Goal: Task Accomplishment & Management: Use online tool/utility

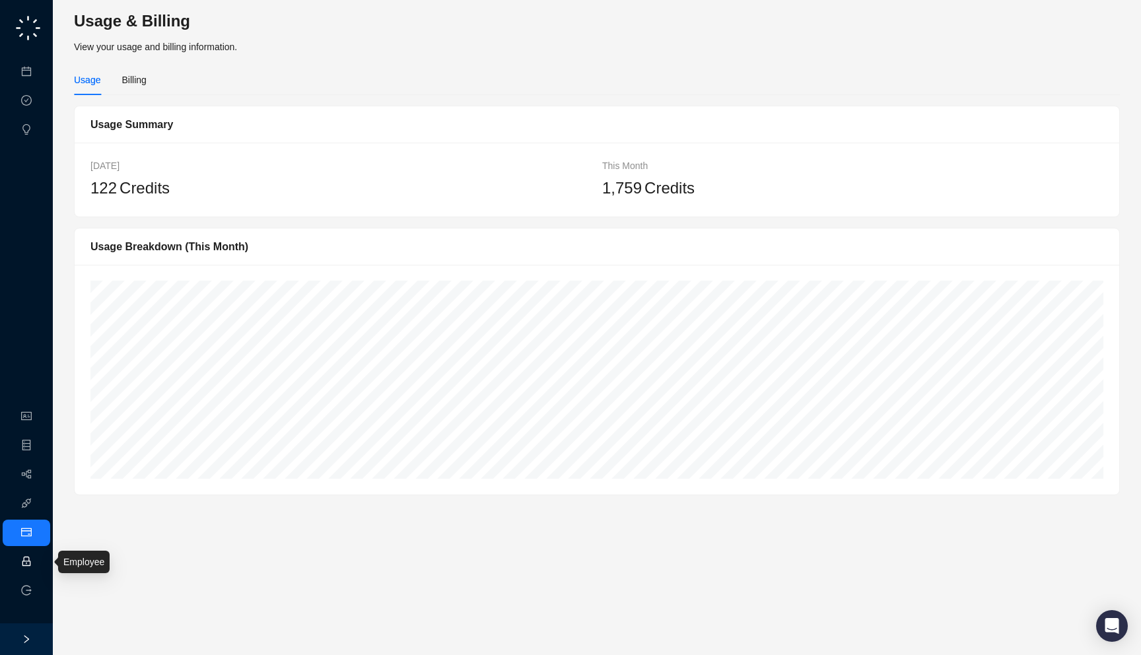
click at [38, 562] on link "Employee" at bounding box center [58, 561] width 41 height 11
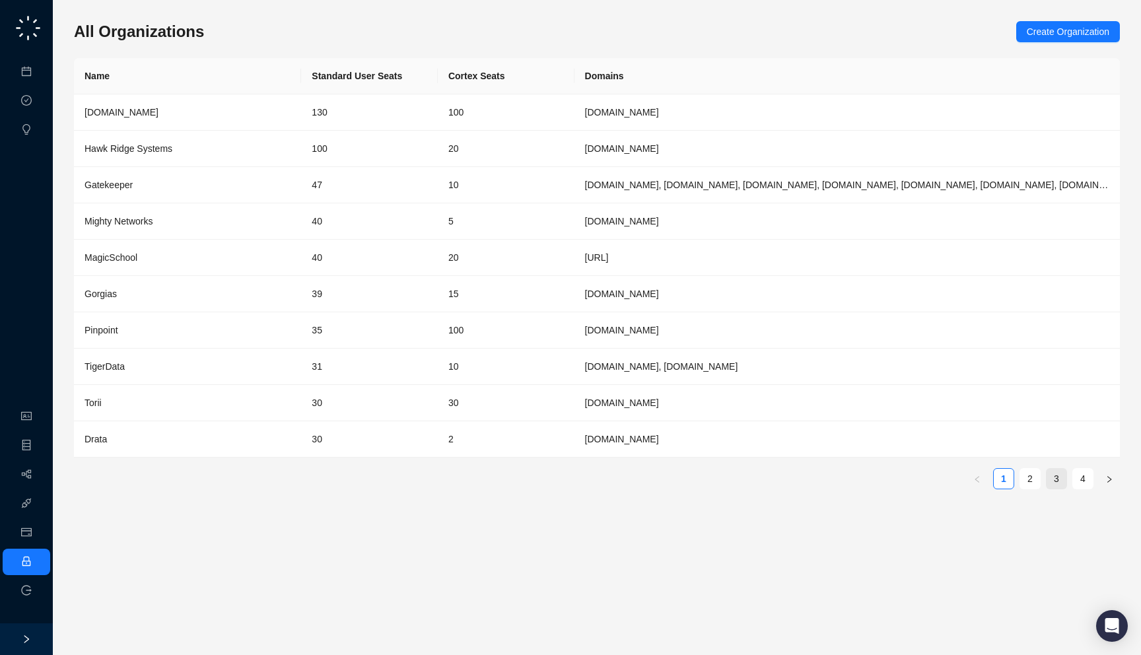
click at [1057, 473] on link "3" at bounding box center [1056, 479] width 20 height 20
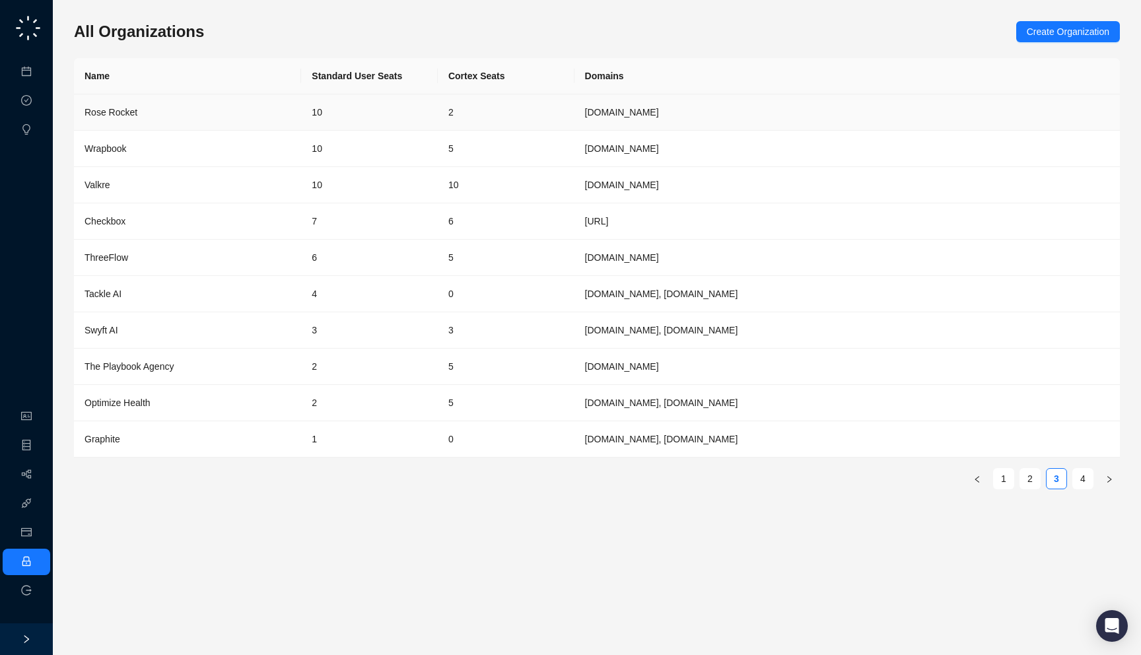
click at [389, 108] on td "10" at bounding box center [369, 112] width 137 height 36
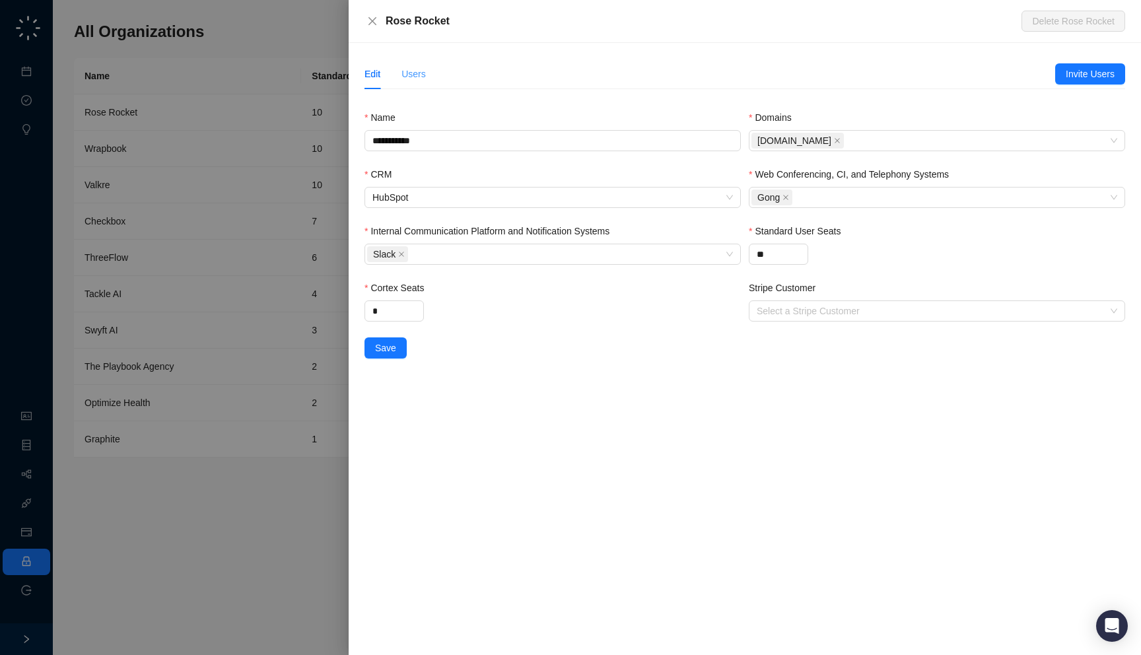
click at [420, 83] on div "Users" at bounding box center [413, 74] width 24 height 30
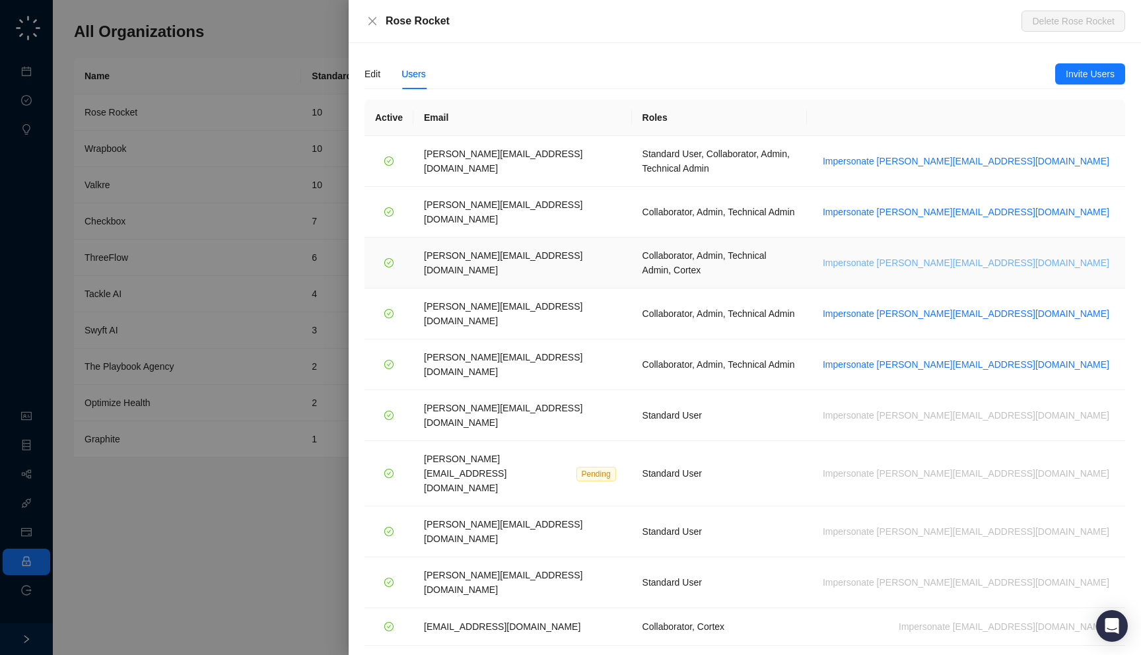
click at [1007, 255] on span "Impersonate jane.h@roserocket.com" at bounding box center [965, 262] width 286 height 15
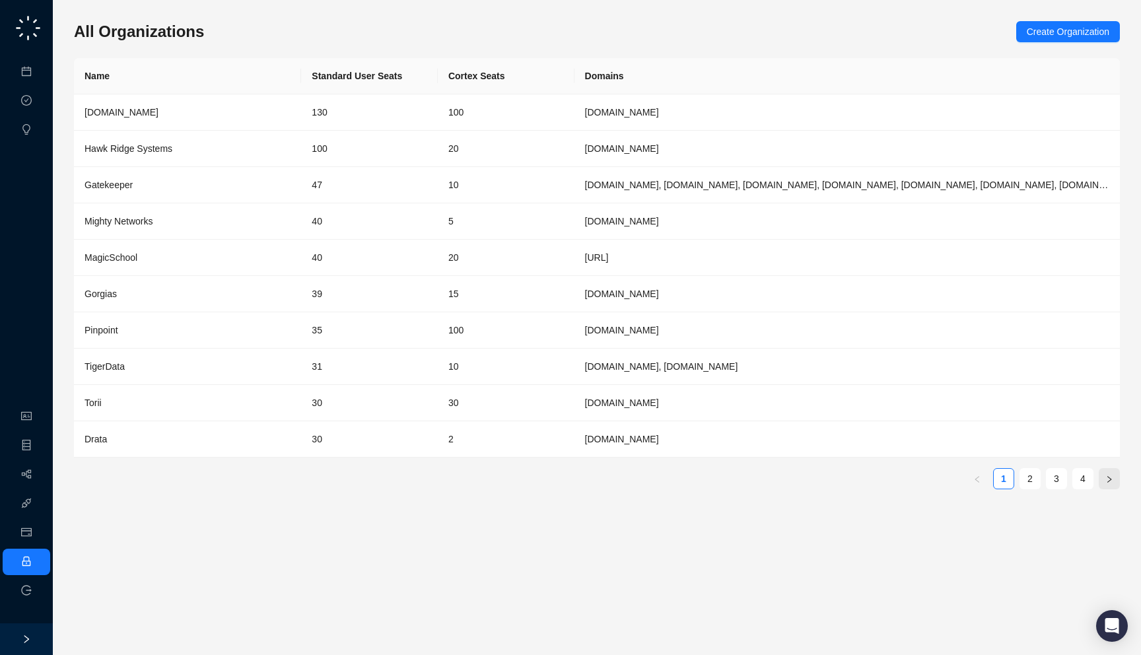
click at [1098, 477] on button "button" at bounding box center [1108, 478] width 21 height 21
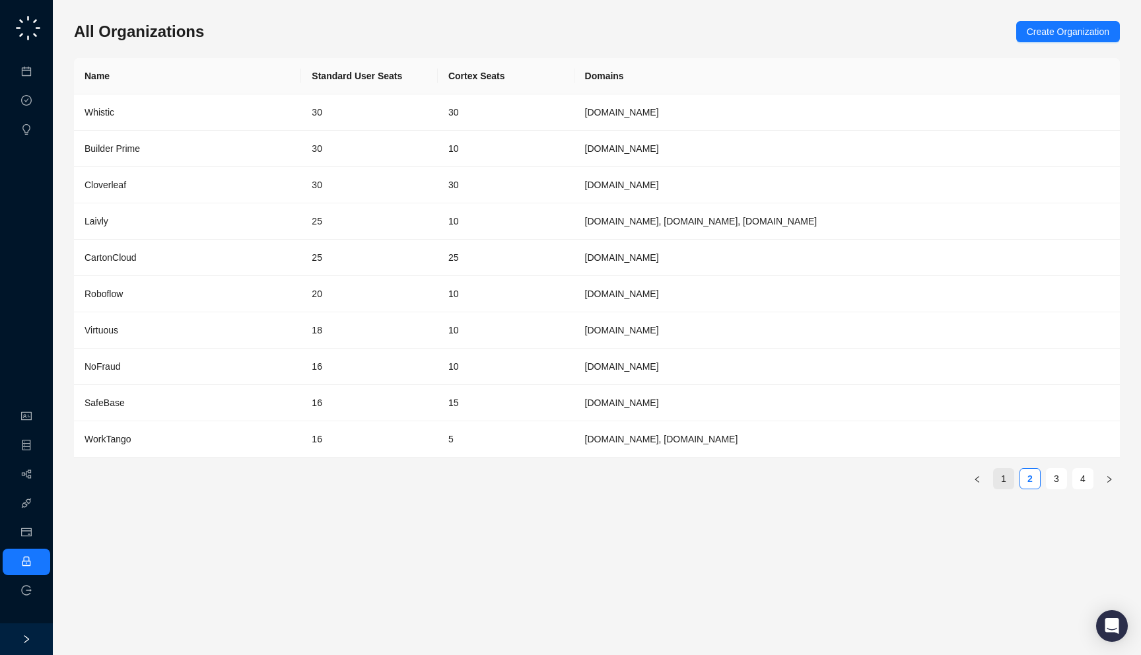
click at [1001, 480] on link "1" at bounding box center [1003, 479] width 20 height 20
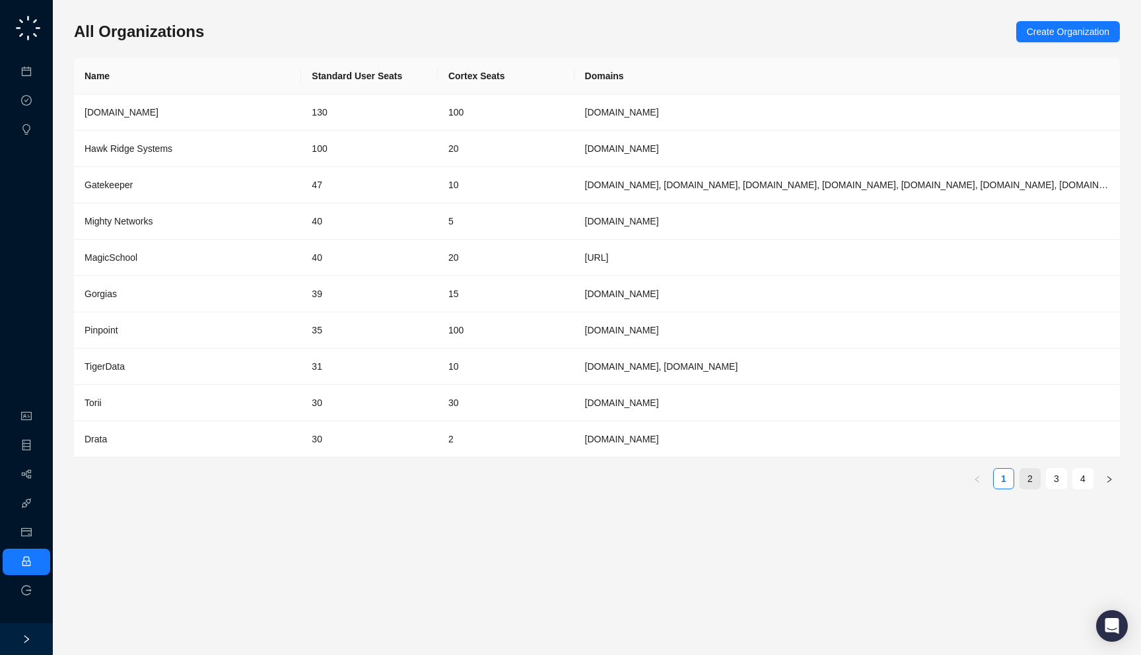
click at [1022, 481] on link "2" at bounding box center [1030, 479] width 20 height 20
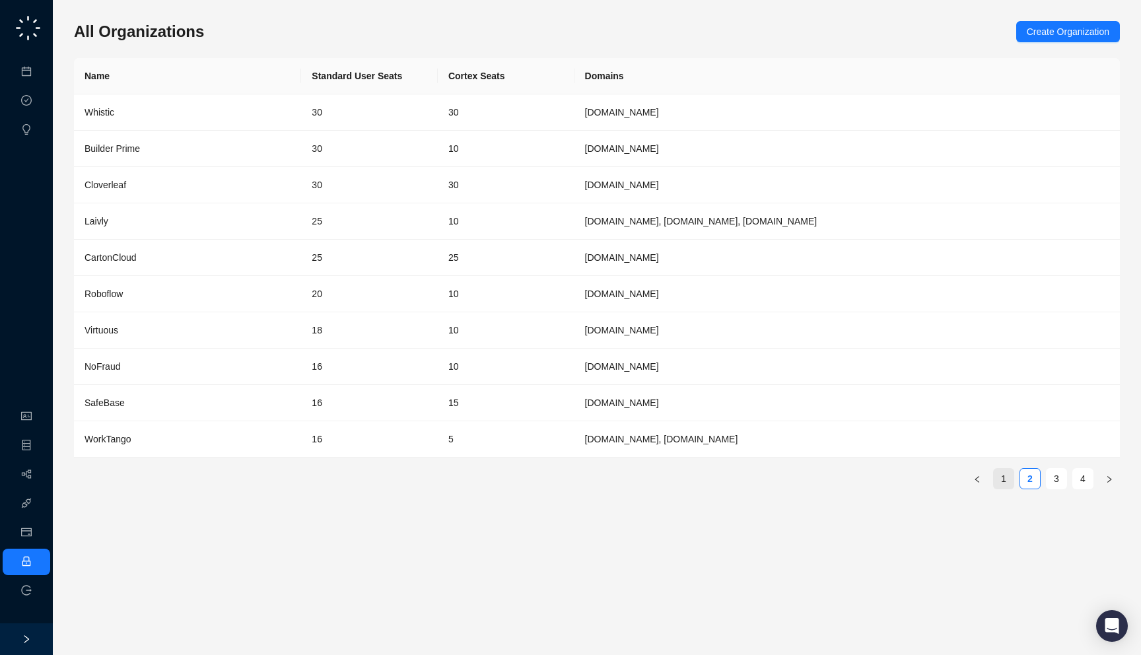
click at [1007, 475] on link "1" at bounding box center [1003, 479] width 20 height 20
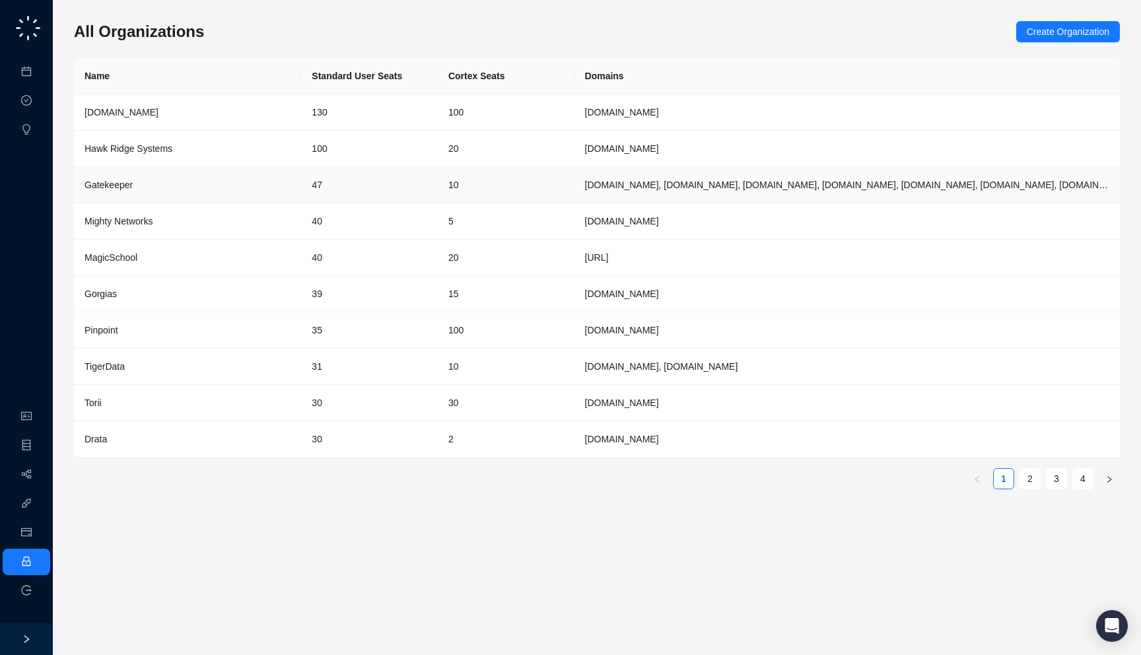
click at [317, 172] on td "47" at bounding box center [369, 185] width 137 height 36
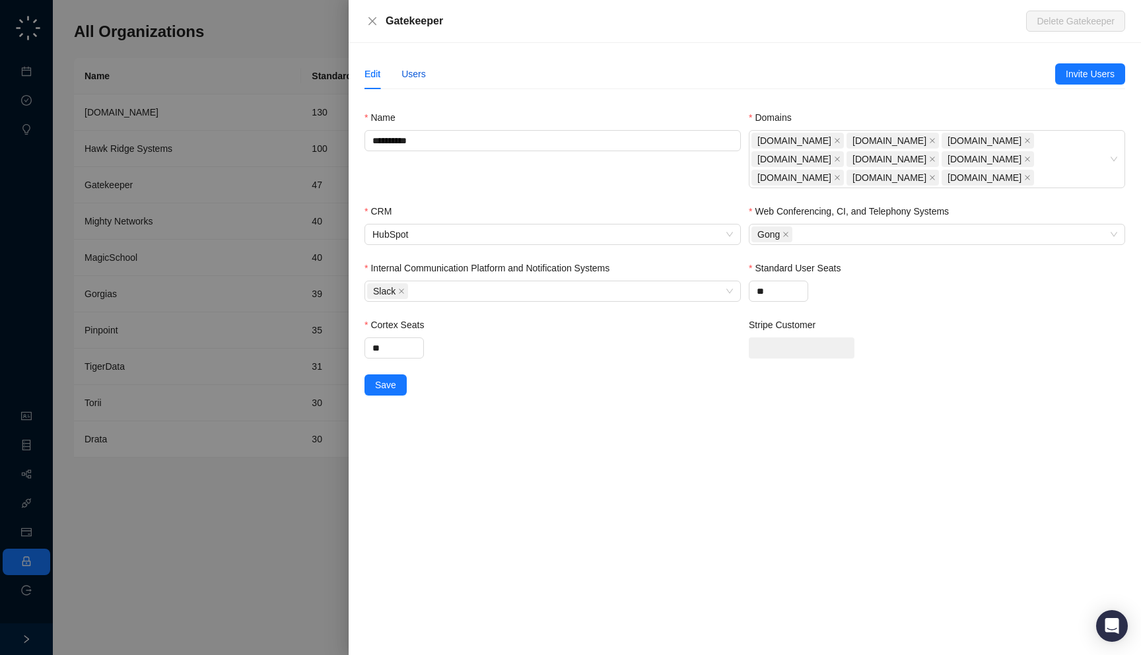
click at [426, 67] on div "Users" at bounding box center [413, 74] width 24 height 15
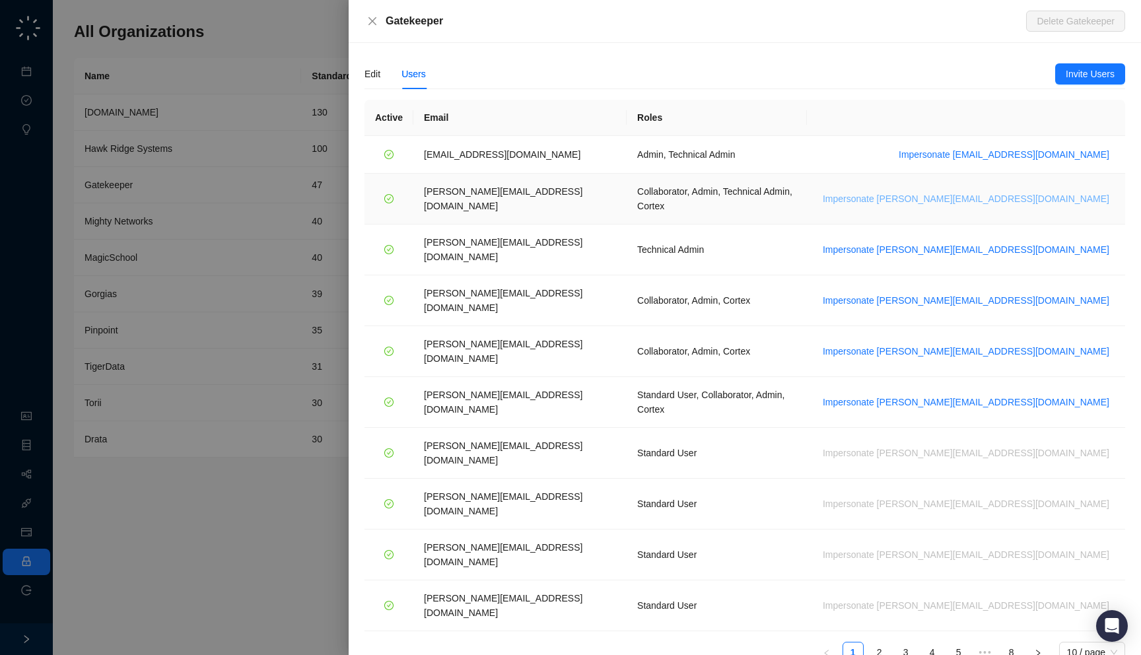
click at [994, 191] on span "Impersonate lisa.n@gatekeeperhq.com" at bounding box center [965, 198] width 286 height 15
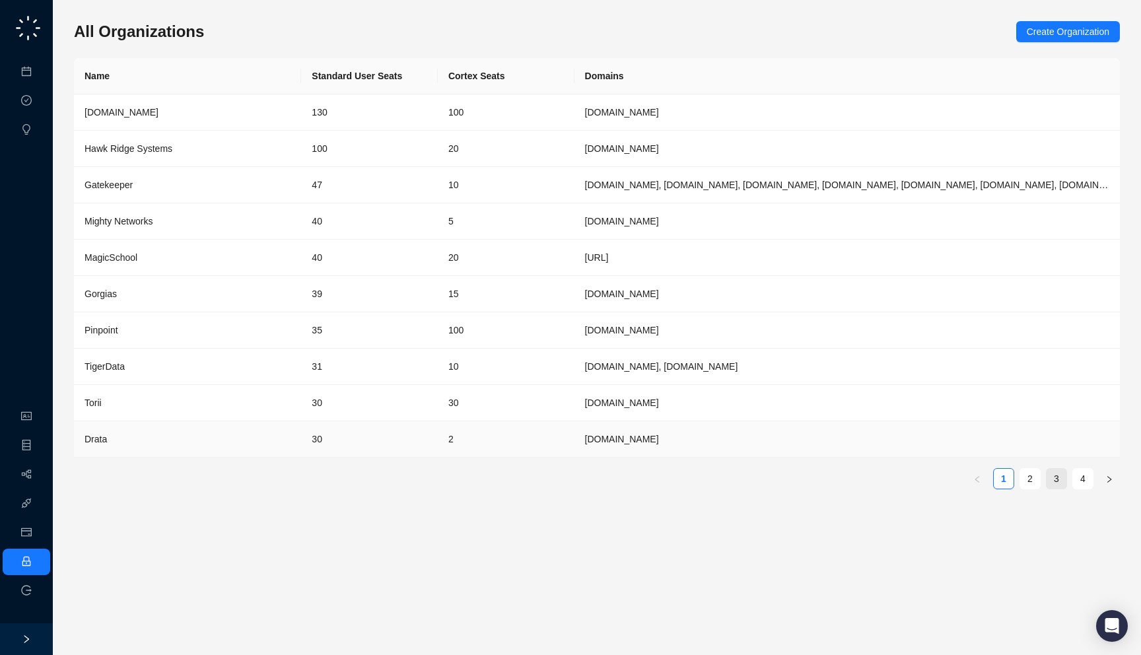
click at [1057, 477] on link "3" at bounding box center [1056, 479] width 20 height 20
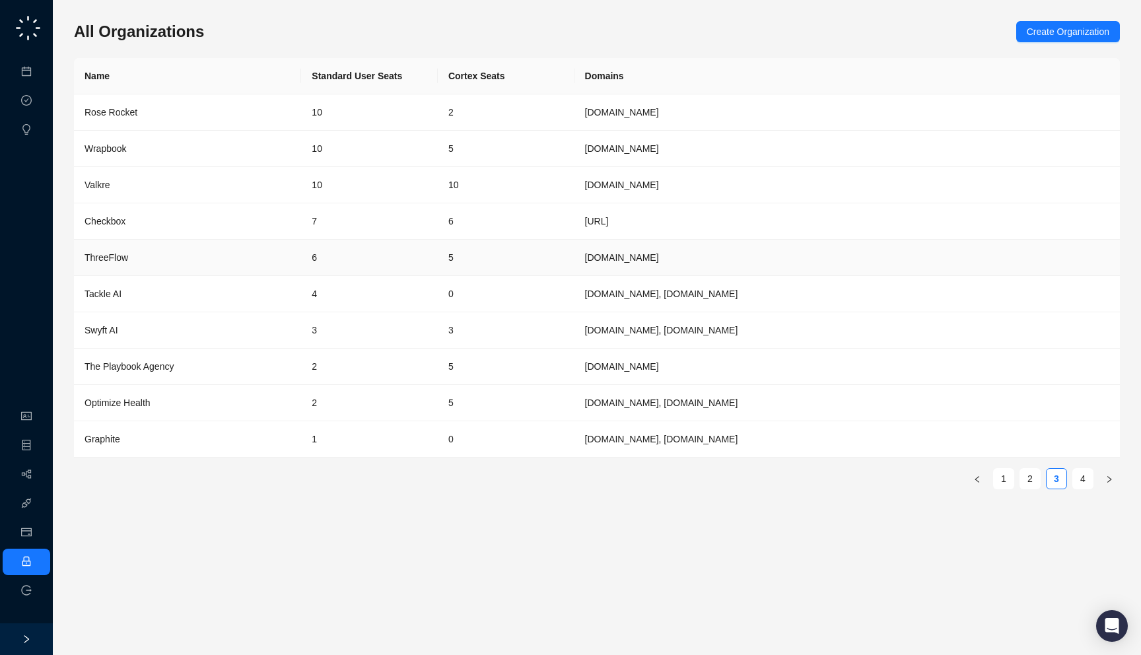
click at [603, 248] on td "[DOMAIN_NAME]" at bounding box center [846, 258] width 545 height 36
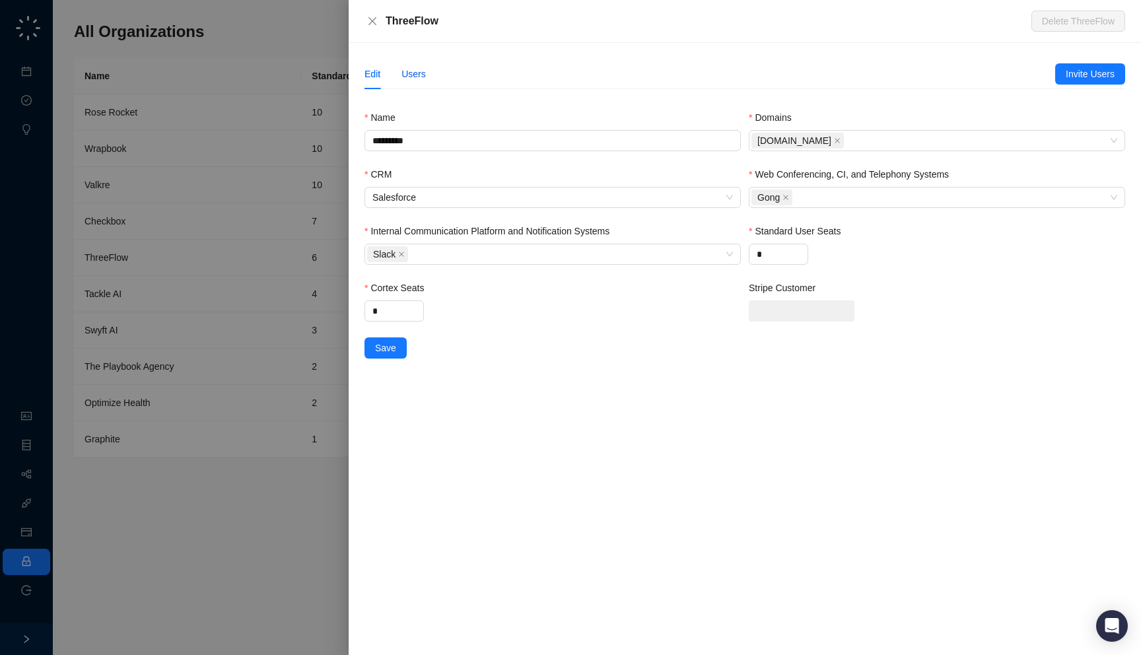
click at [413, 75] on div "Users" at bounding box center [413, 74] width 24 height 15
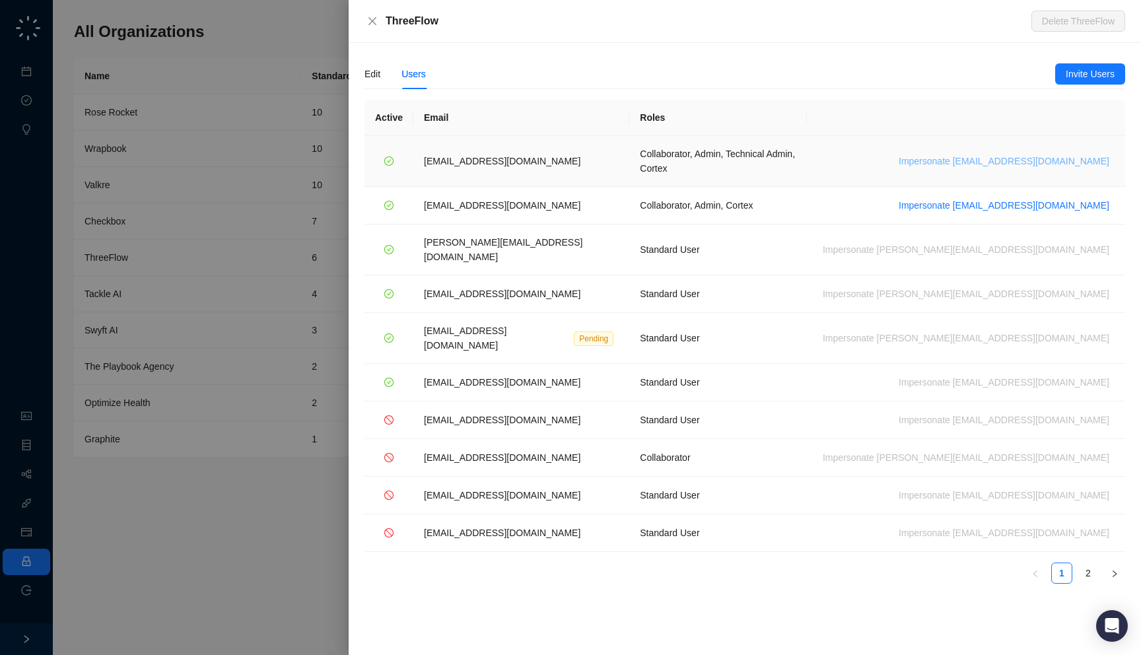
click at [1026, 162] on button "Impersonate [EMAIL_ADDRESS][DOMAIN_NAME]" at bounding box center [1003, 161] width 221 height 16
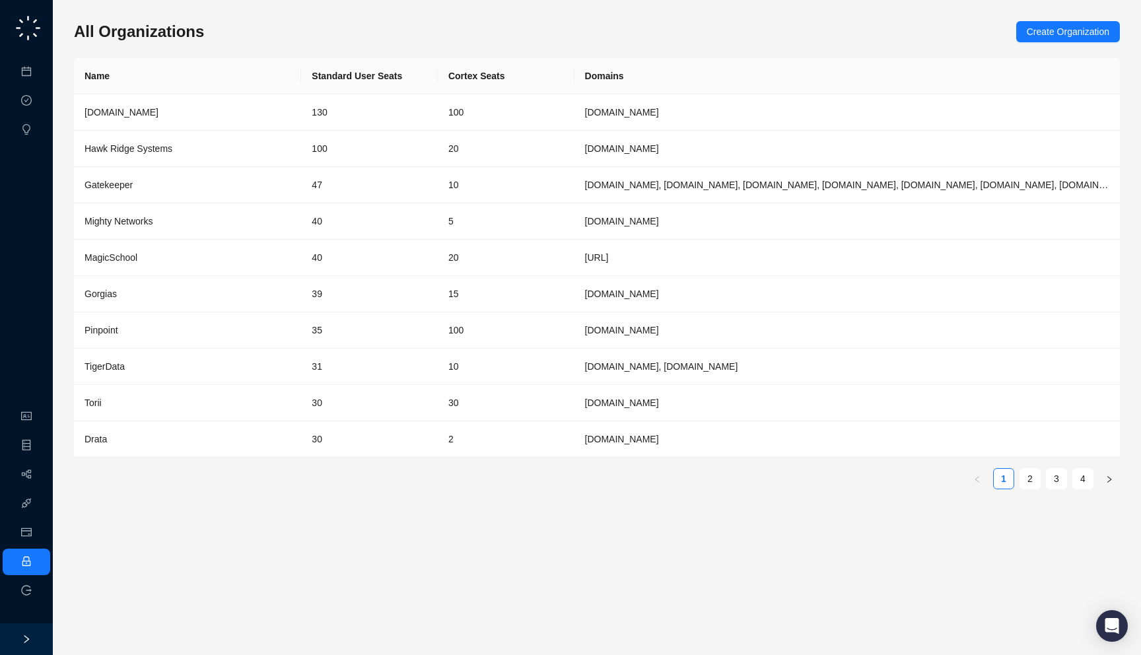
drag, startPoint x: 290, startPoint y: 47, endPoint x: 288, endPoint y: 55, distance: 8.3
click at [288, 55] on div "All Organizations Create Organization Name Standard User Seats Cortex Seats Dom…" at bounding box center [597, 260] width 1046 height 479
